Goal: Find specific page/section: Find specific page/section

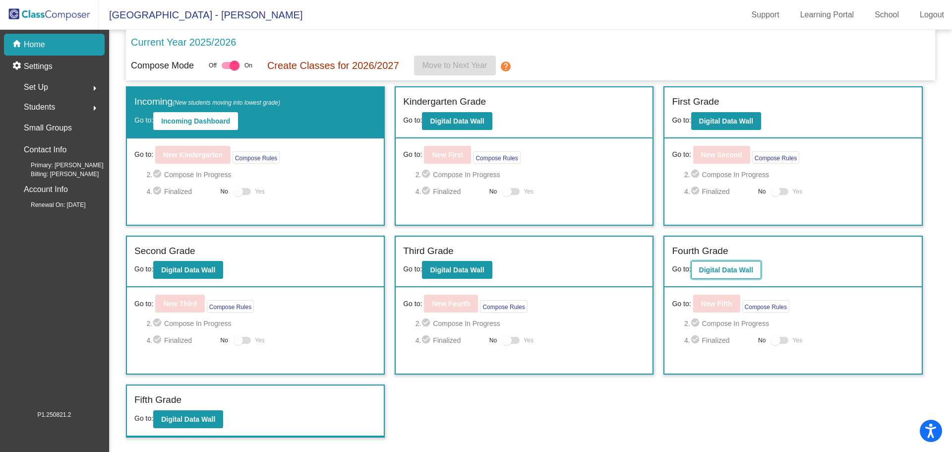
click at [723, 268] on b "Digital Data Wall" at bounding box center [726, 270] width 54 height 8
click at [187, 418] on b "Digital Data Wall" at bounding box center [188, 419] width 54 height 8
click at [726, 266] on b "Digital Data Wall" at bounding box center [726, 270] width 54 height 8
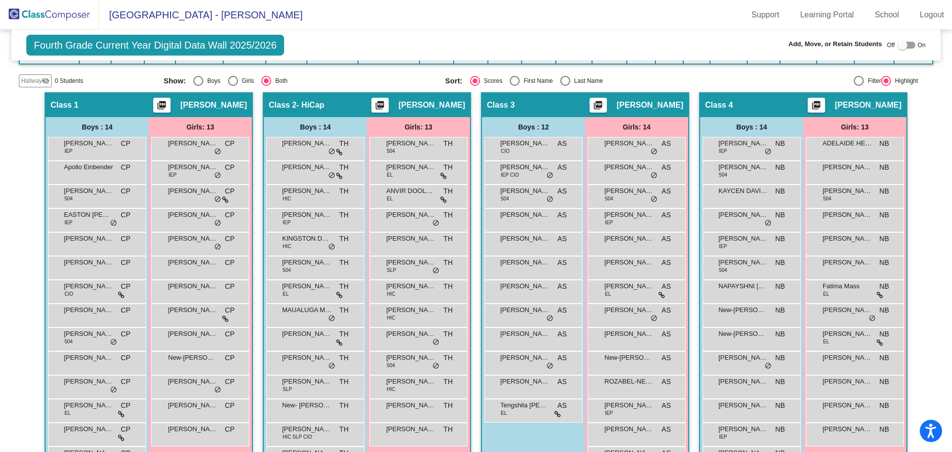
scroll to position [212, 0]
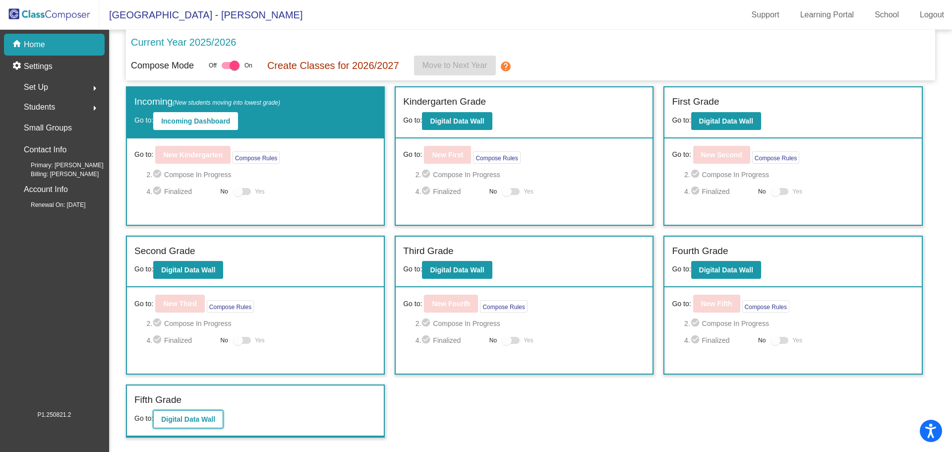
click at [182, 420] on b "Digital Data Wall" at bounding box center [188, 419] width 54 height 8
click at [458, 272] on b "Digital Data Wall" at bounding box center [457, 270] width 54 height 8
click at [203, 419] on b "Digital Data Wall" at bounding box center [188, 419] width 54 height 8
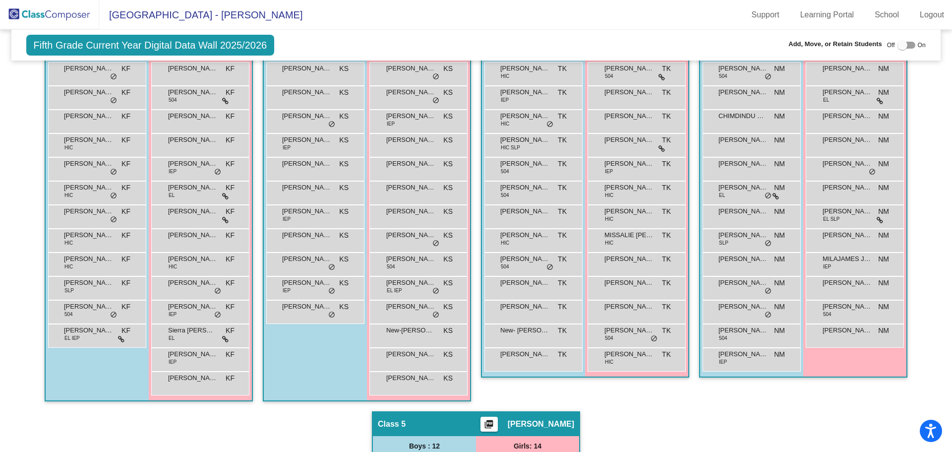
scroll to position [23, 0]
